Goal: Task Accomplishment & Management: Complete application form

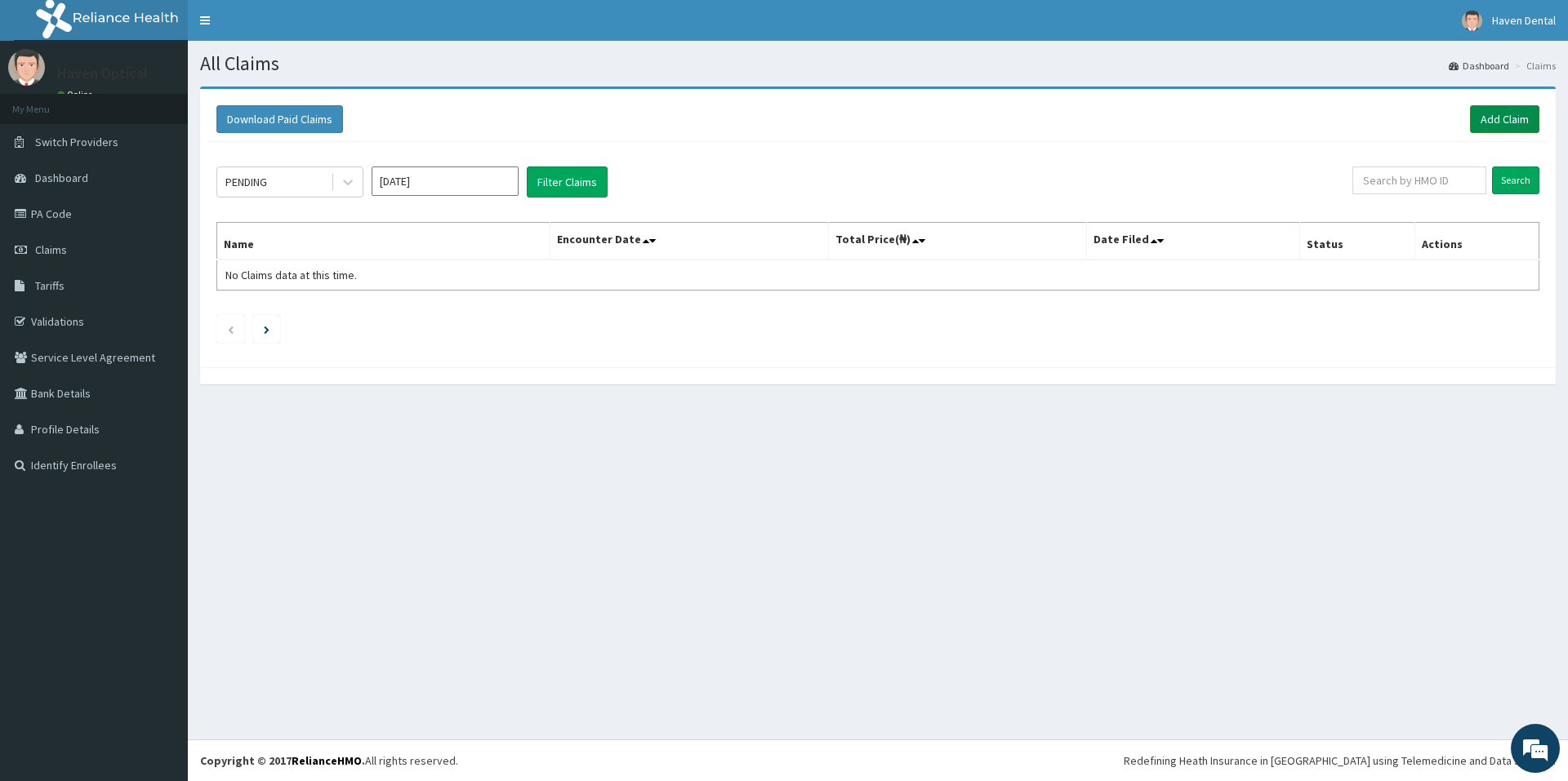
click at [1494, 121] on link "Add Claim" at bounding box center [1504, 118] width 69 height 28
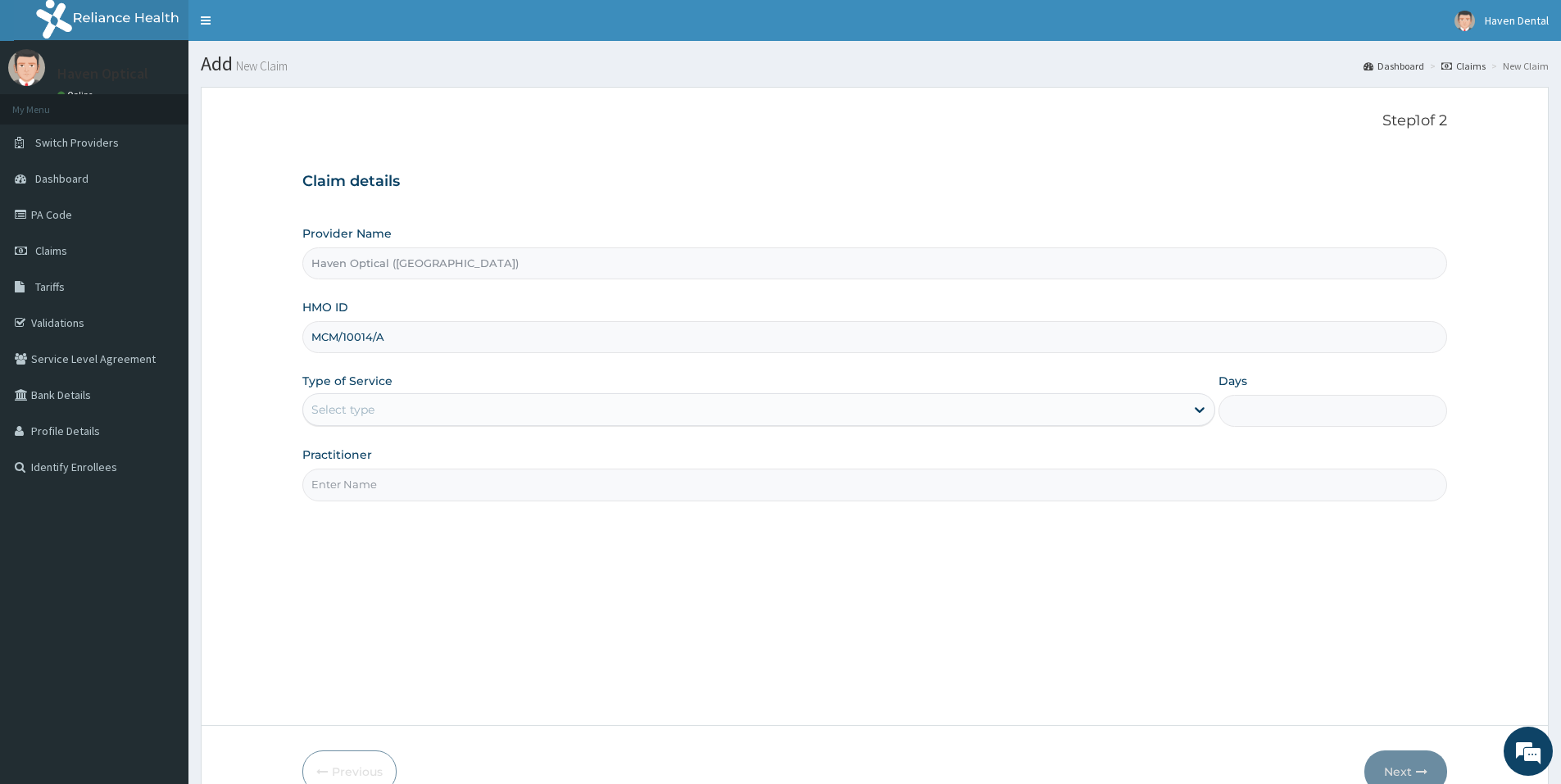
type input "MCM/10014/A"
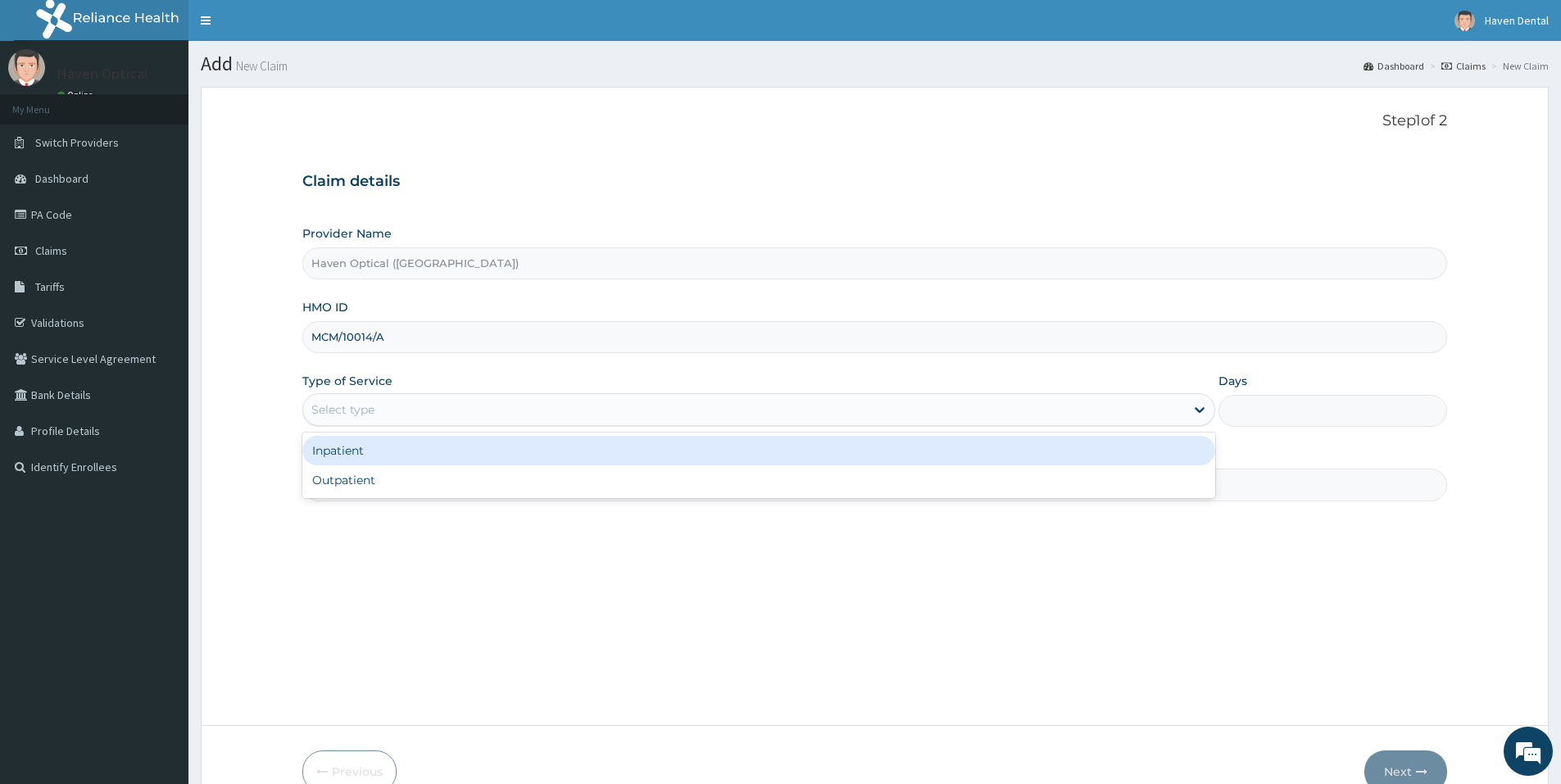
click at [353, 412] on div "Select type" at bounding box center [342, 410] width 63 height 17
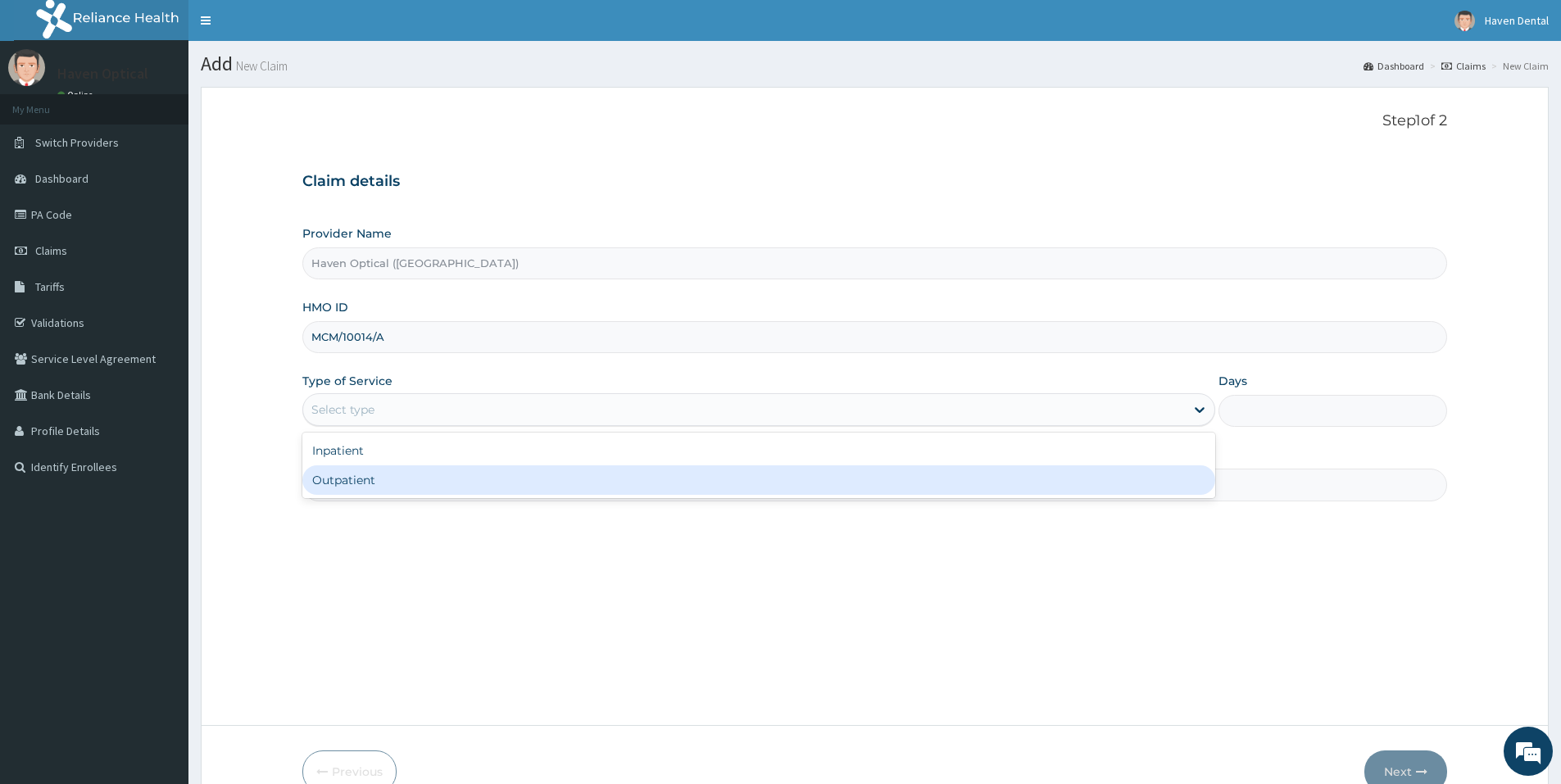
click at [347, 487] on div "Outpatient" at bounding box center [758, 479] width 913 height 29
type input "1"
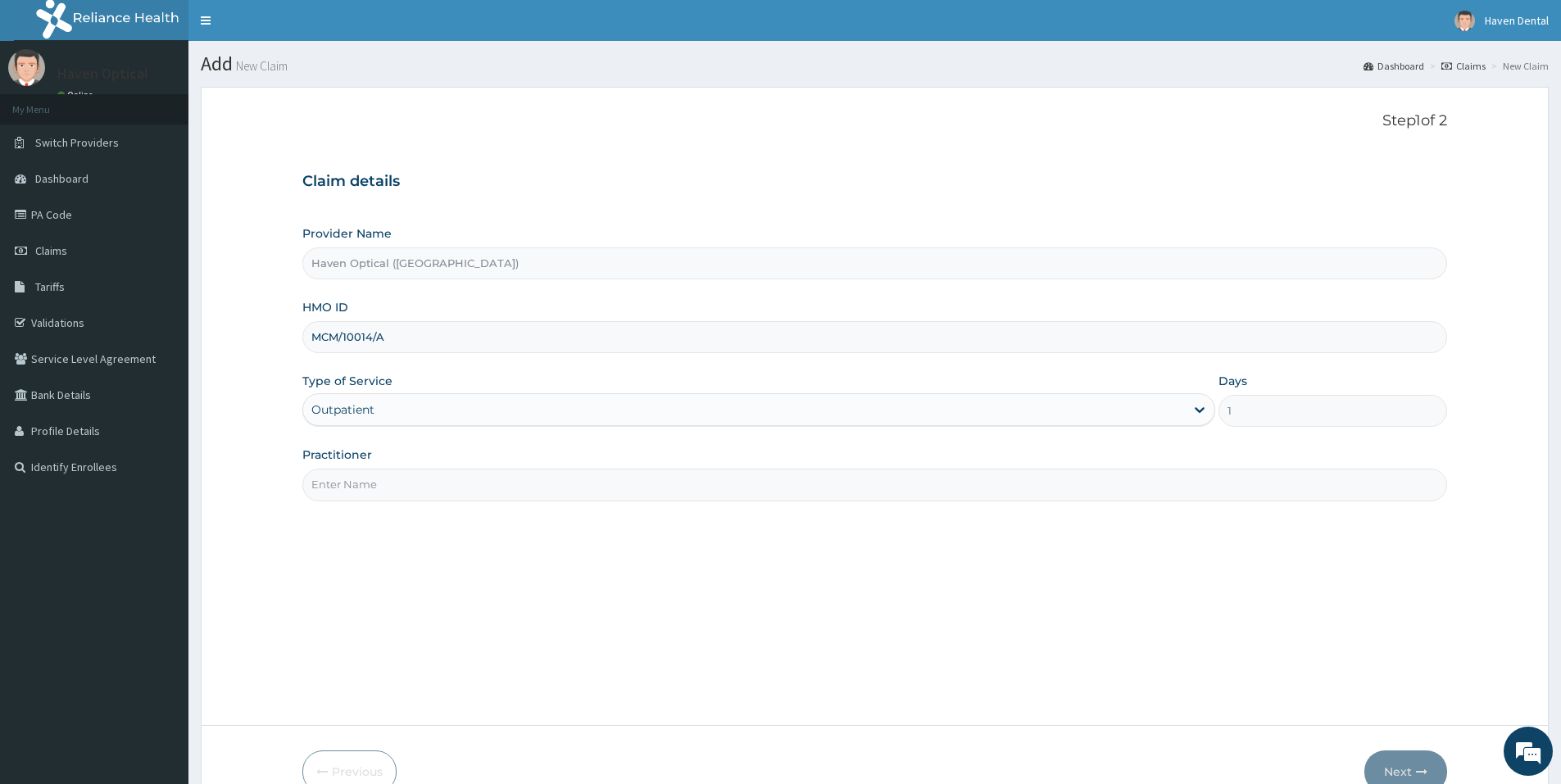
click at [336, 486] on input "Practitioner" at bounding box center [875, 484] width 1145 height 32
type input "DR DAVID"
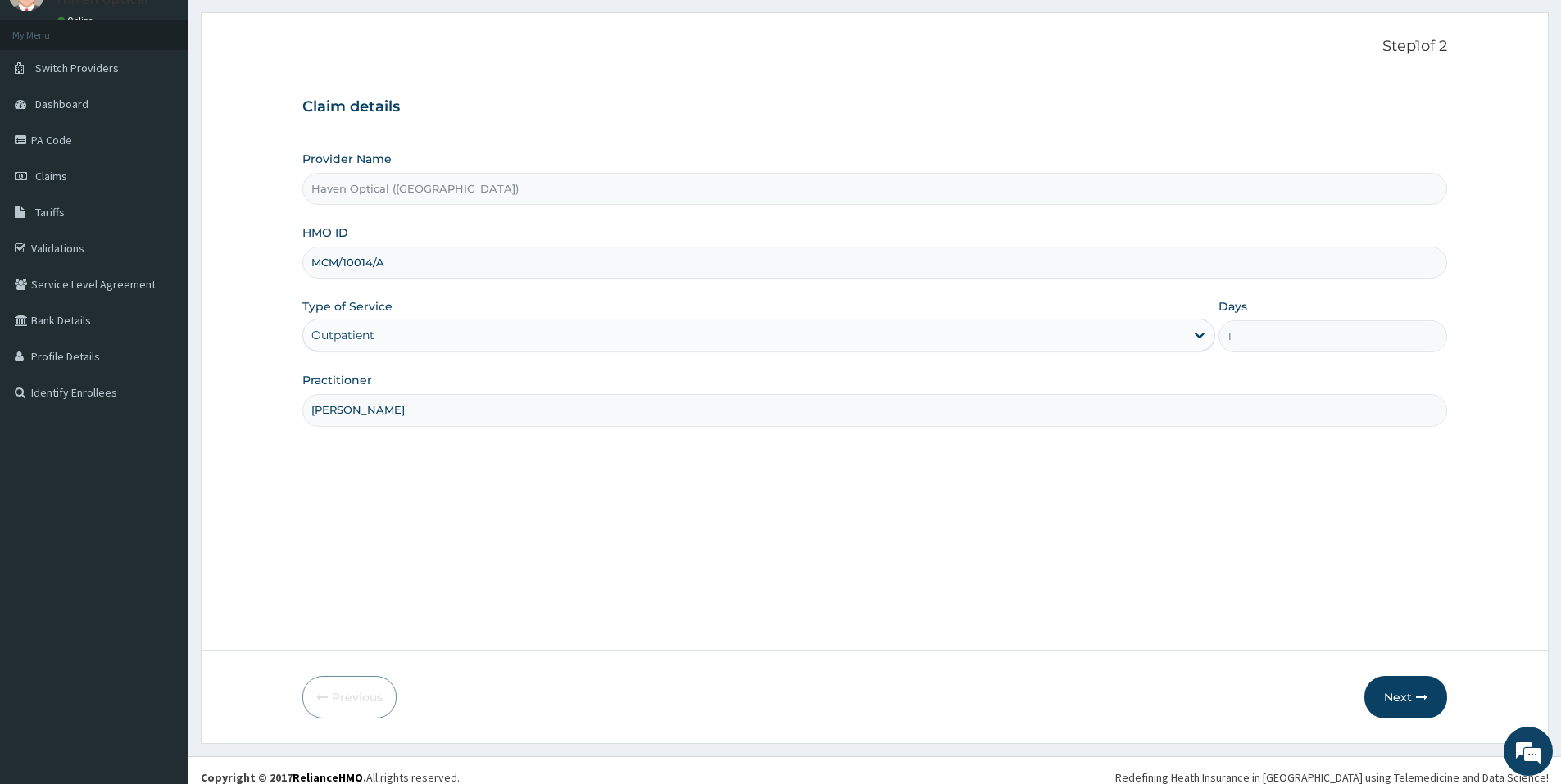
scroll to position [89, 0]
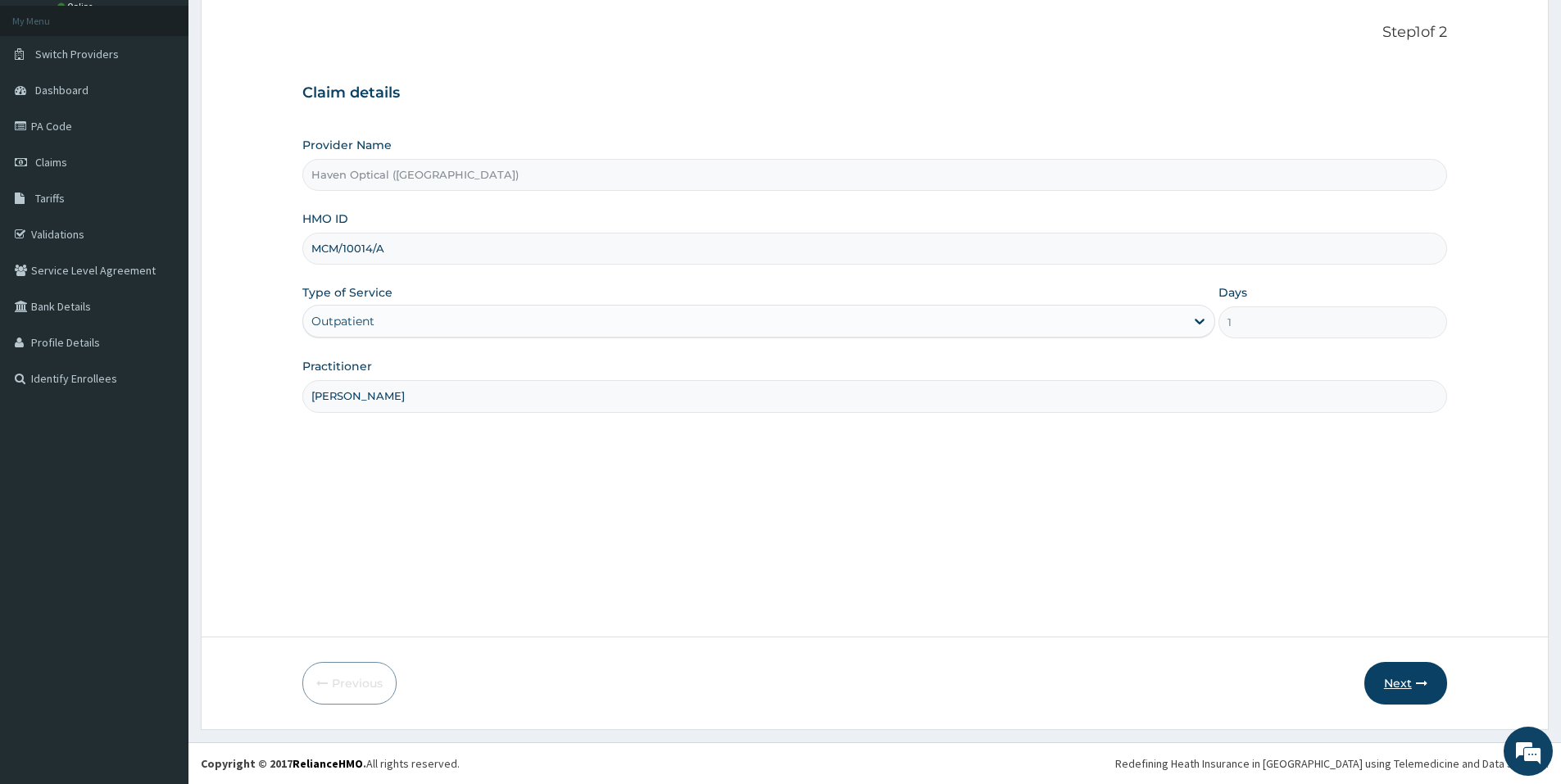
click at [1403, 689] on button "Next" at bounding box center [1405, 683] width 83 height 43
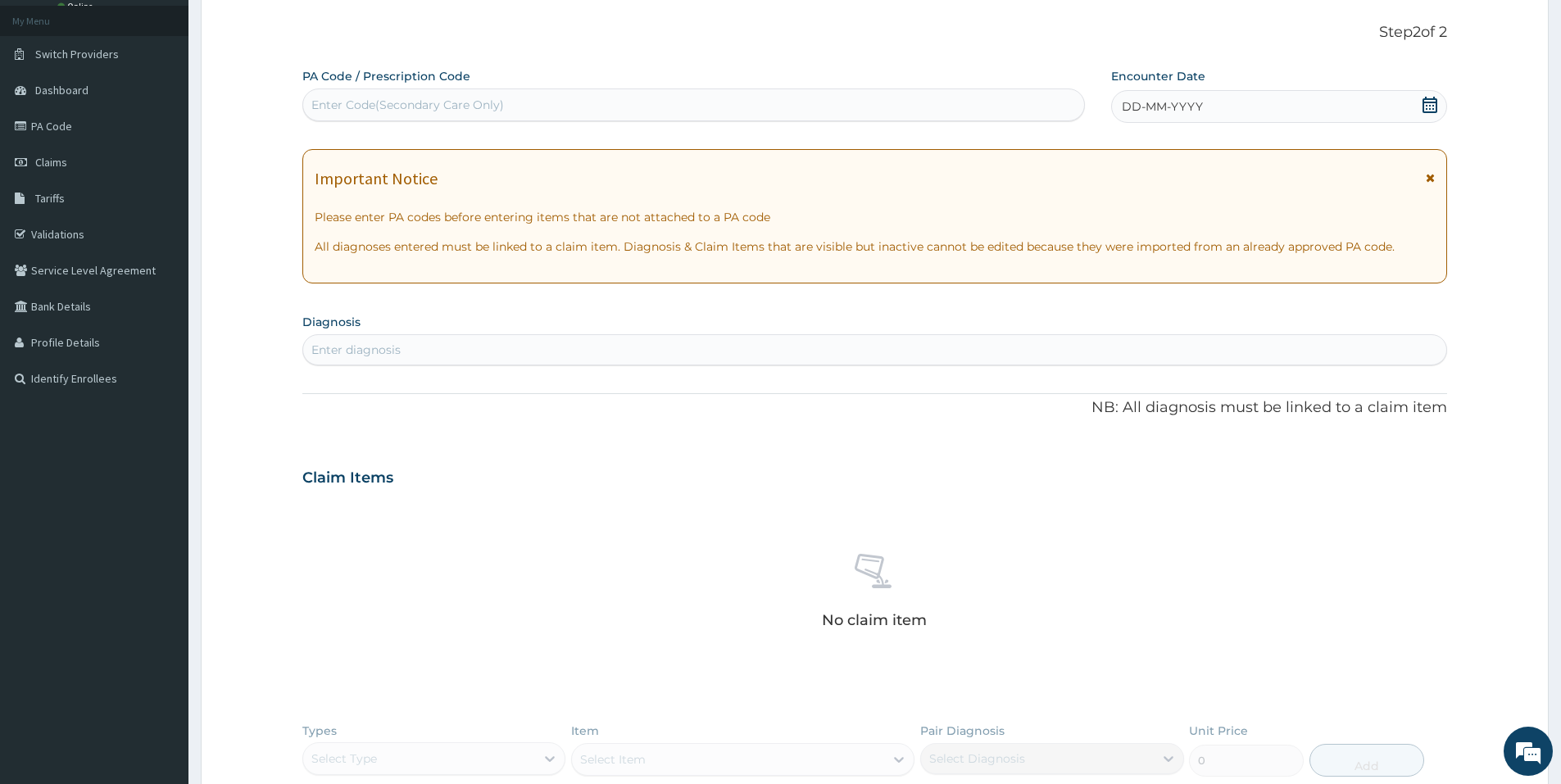
click at [341, 105] on div "Enter Code(Secondary Care Only)" at bounding box center [408, 105] width 193 height 17
type input "PA/4028C7"
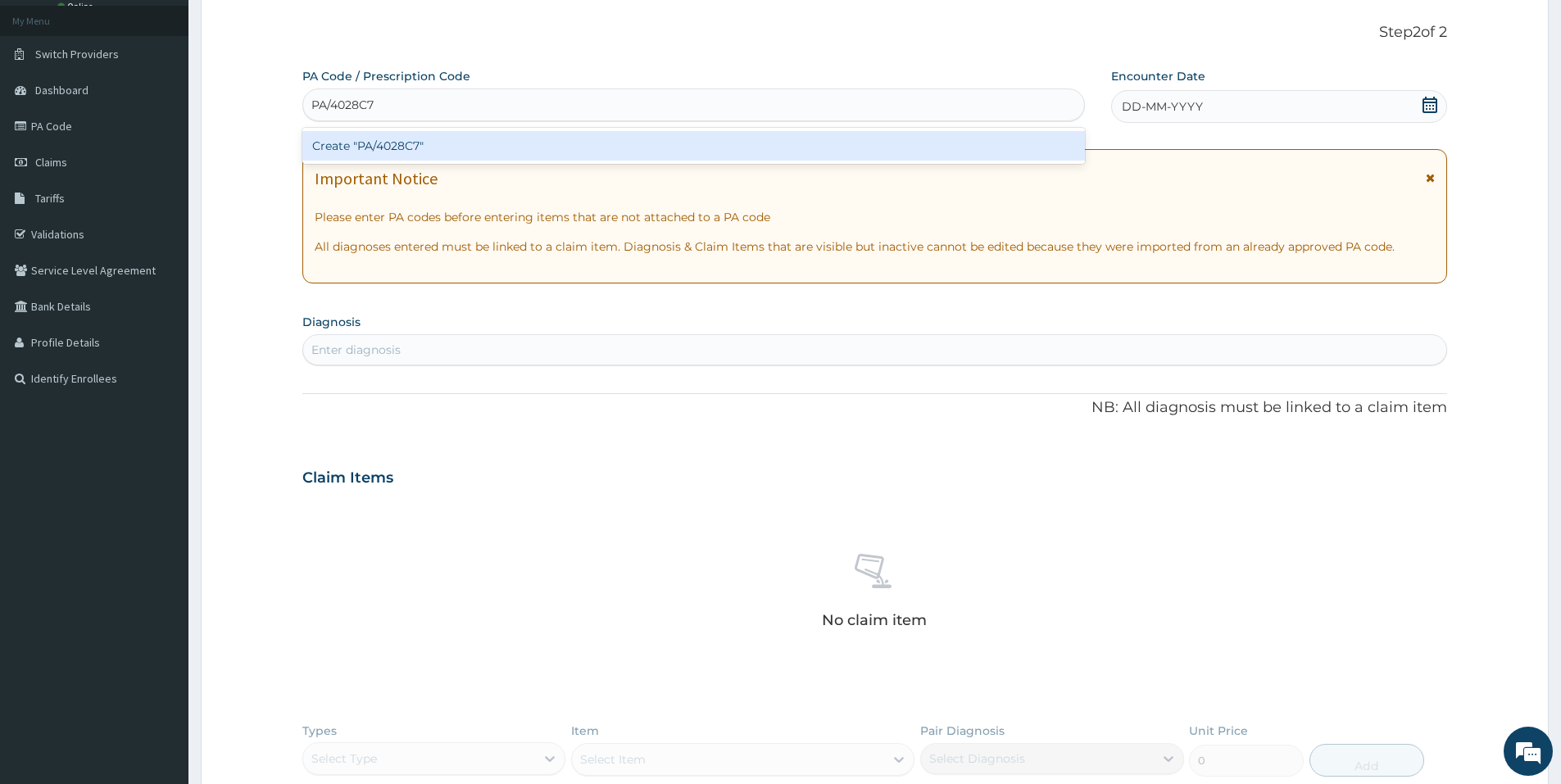
click at [352, 141] on div "Create "PA/4028C7"" at bounding box center [693, 146] width 783 height 29
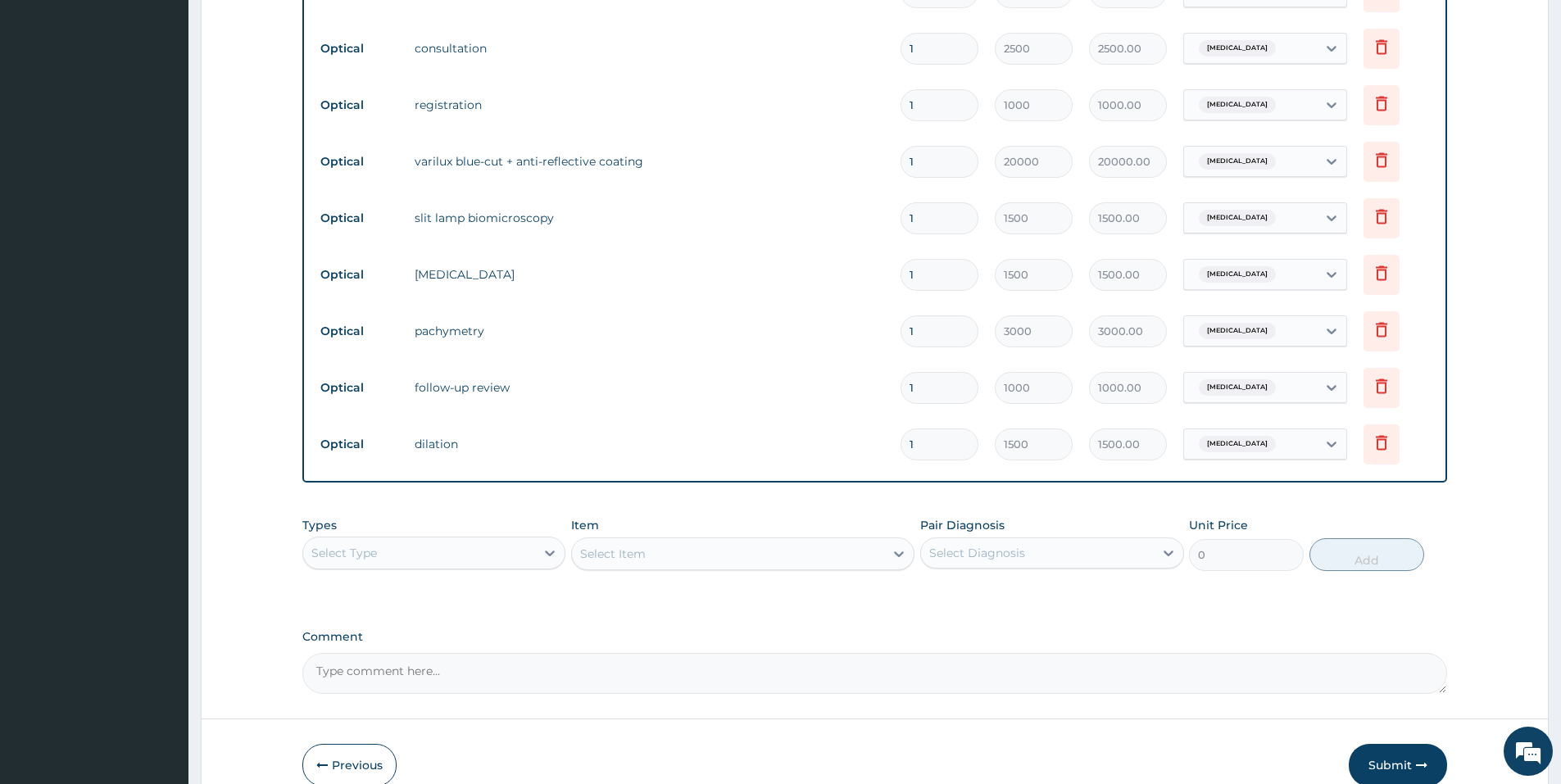
scroll to position [782, 0]
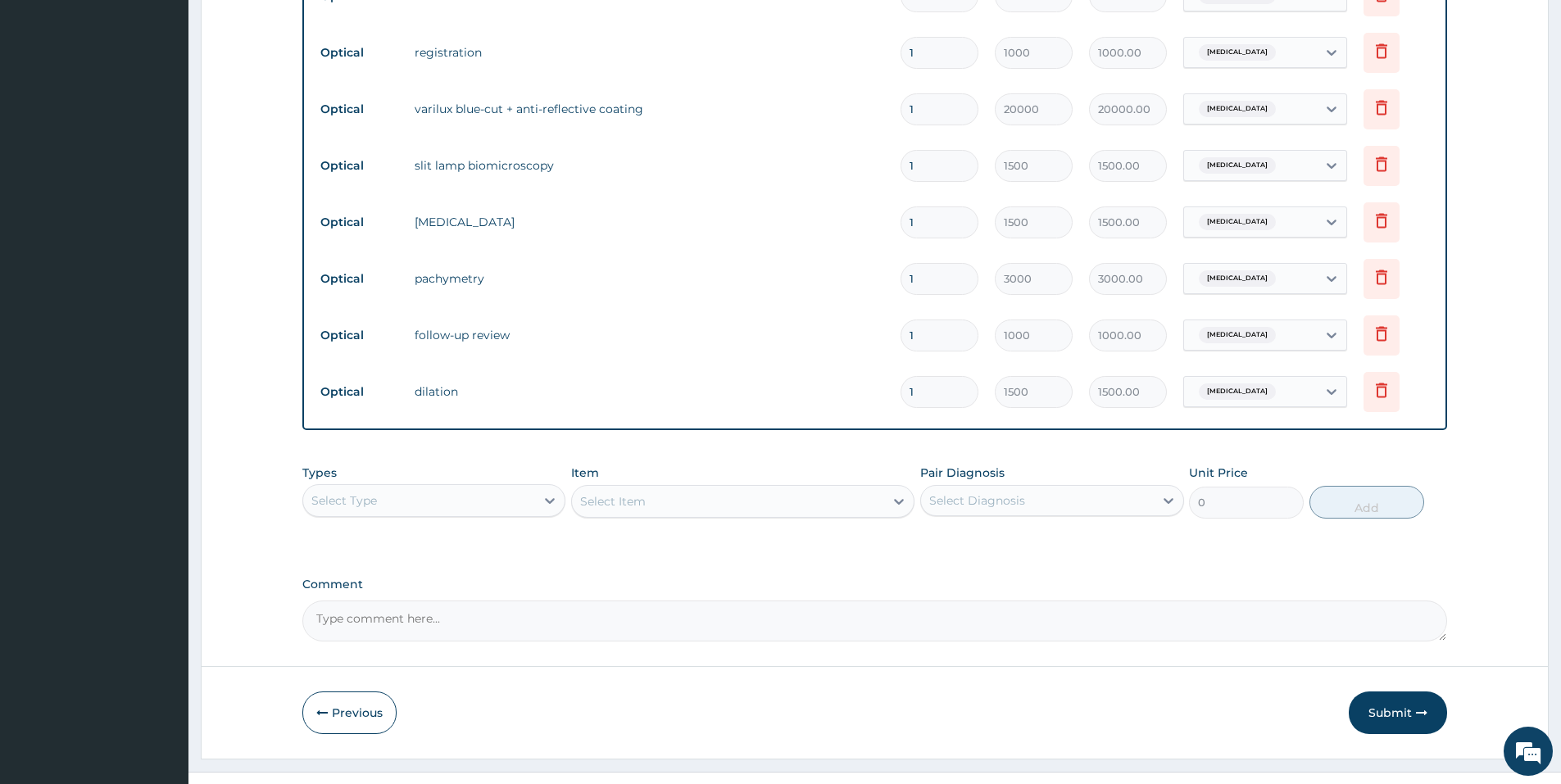
click at [934, 113] on input "1" at bounding box center [939, 110] width 78 height 32
type input "0.00"
type input "6"
type input "120000.00"
type input "6"
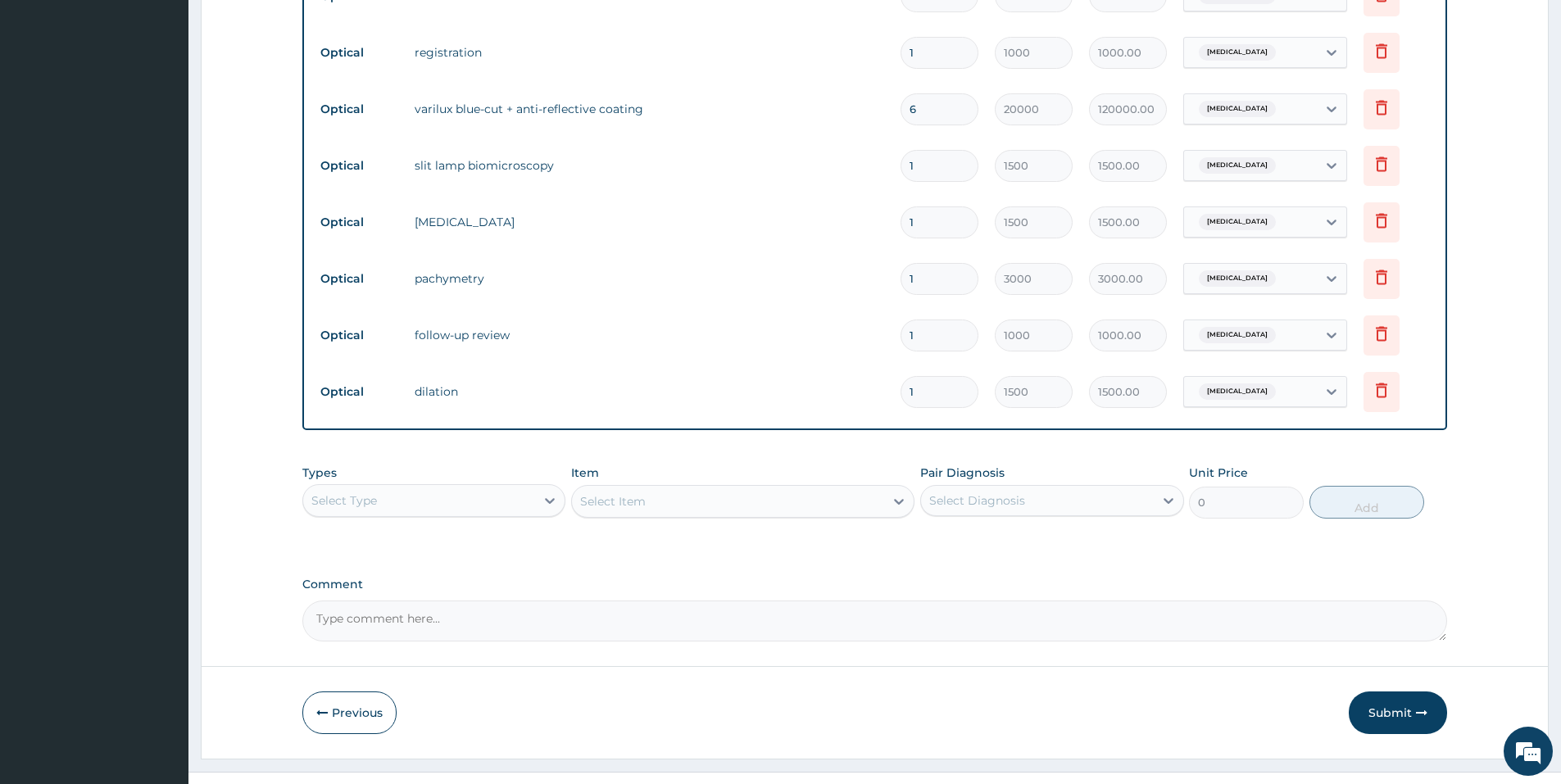
click at [1153, 663] on form "Step 2 of 2 PA Code / Prescription Code PA/4028C7 Encounter Date 12-08-2025 Imp…" at bounding box center [875, 32] width 1348 height 1454
click at [340, 618] on textarea "Comment" at bounding box center [875, 621] width 1145 height 41
type textarea "LENS AND FRAME APPROVED AT 120,000"
click at [1378, 709] on button "Submit" at bounding box center [1397, 712] width 98 height 43
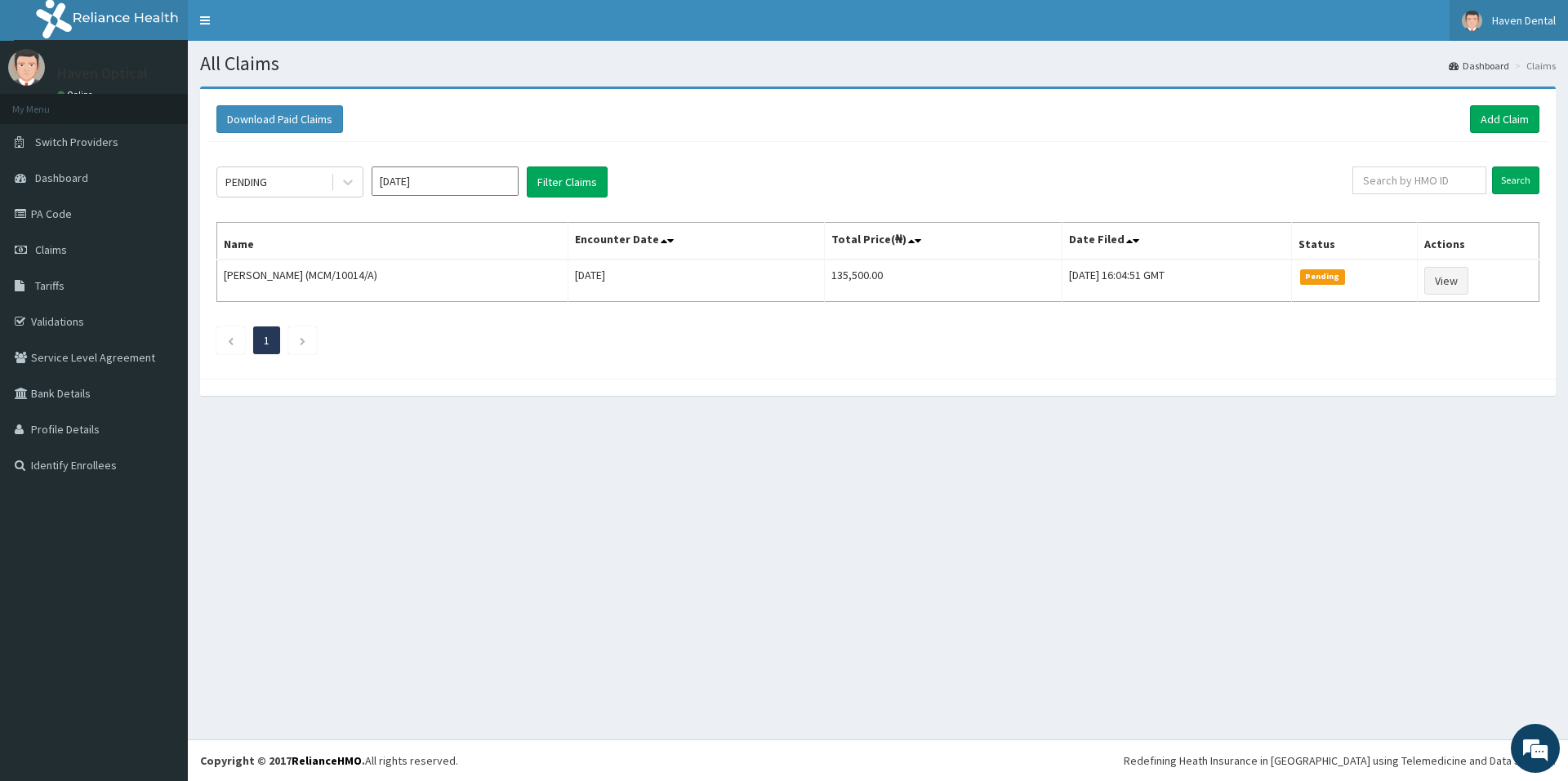
click at [1500, 22] on span "Haven Dental" at bounding box center [1524, 21] width 63 height 15
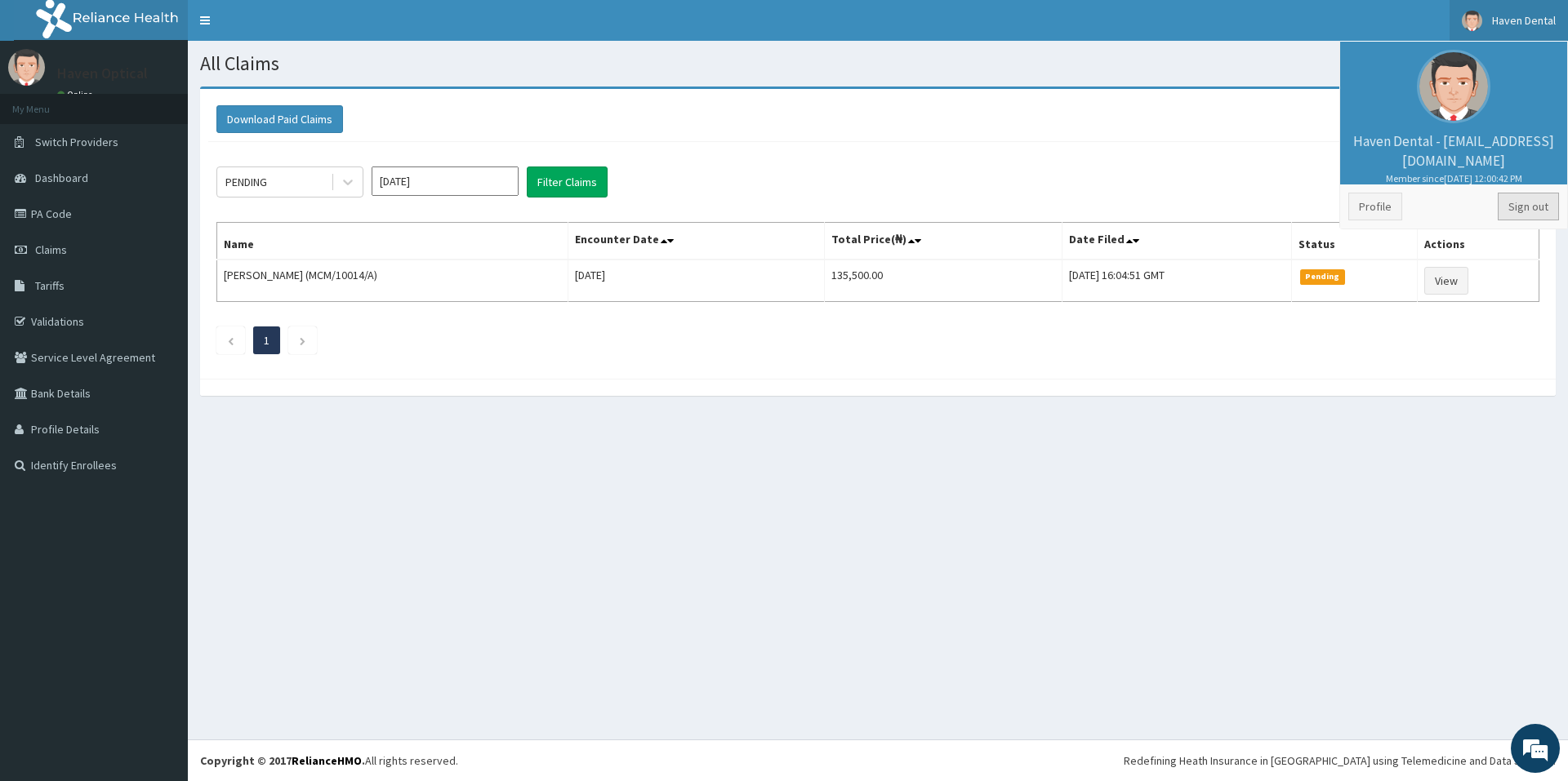
click at [1535, 210] on link "Sign out" at bounding box center [1528, 206] width 61 height 28
